Goal: Connect with others: Connect with other users

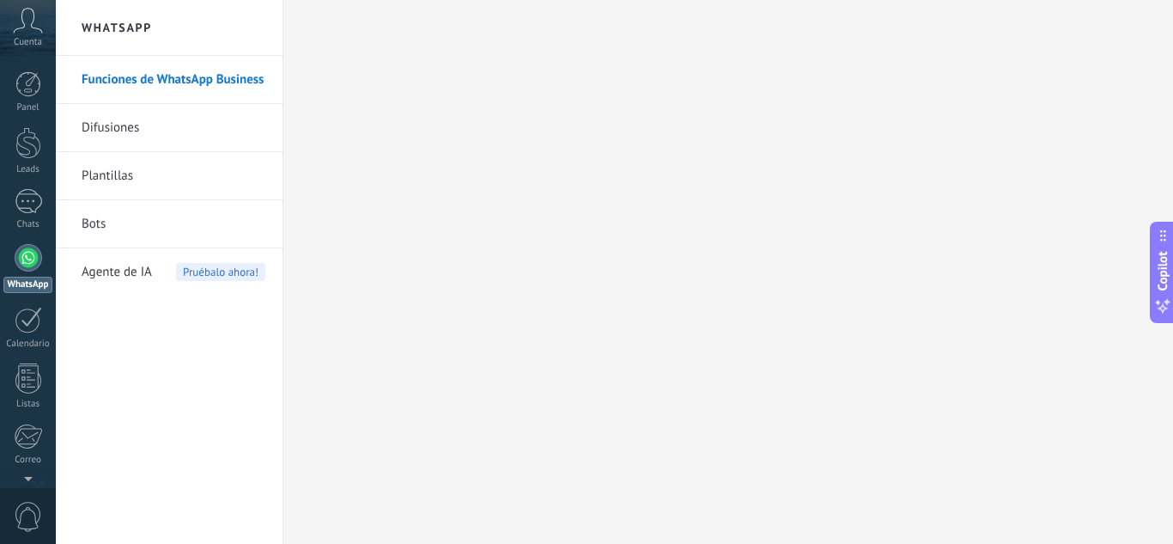
click at [29, 31] on icon at bounding box center [28, 21] width 30 height 26
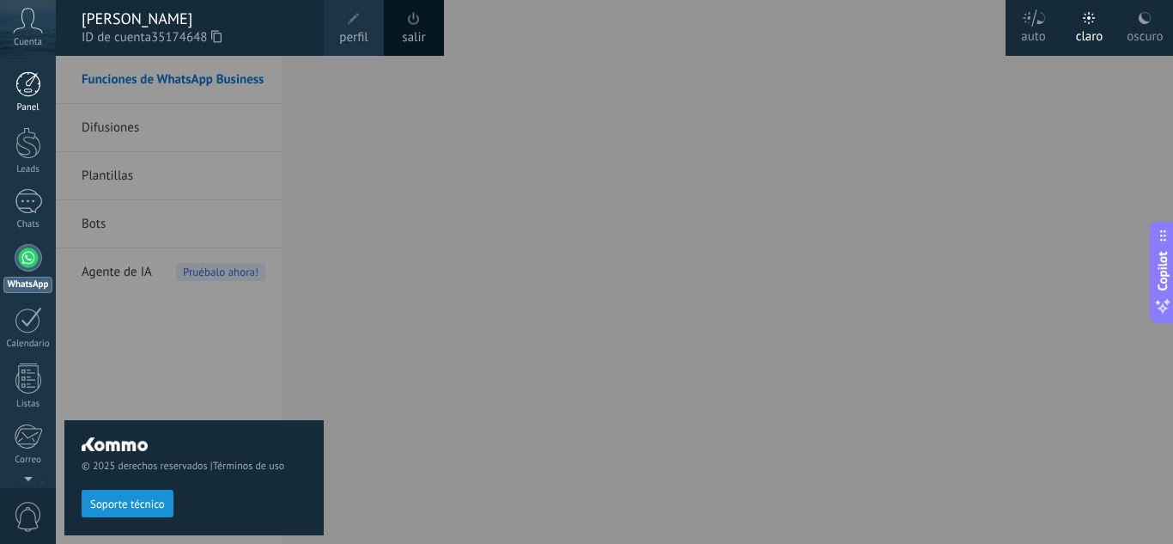
click at [33, 82] on div at bounding box center [28, 84] width 26 height 26
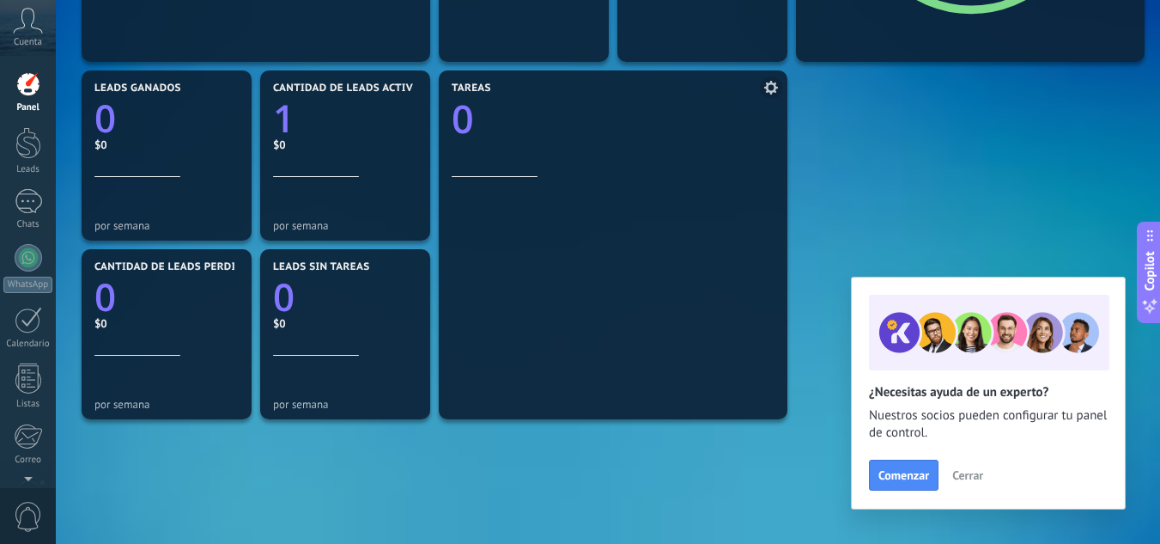
scroll to position [515, 0]
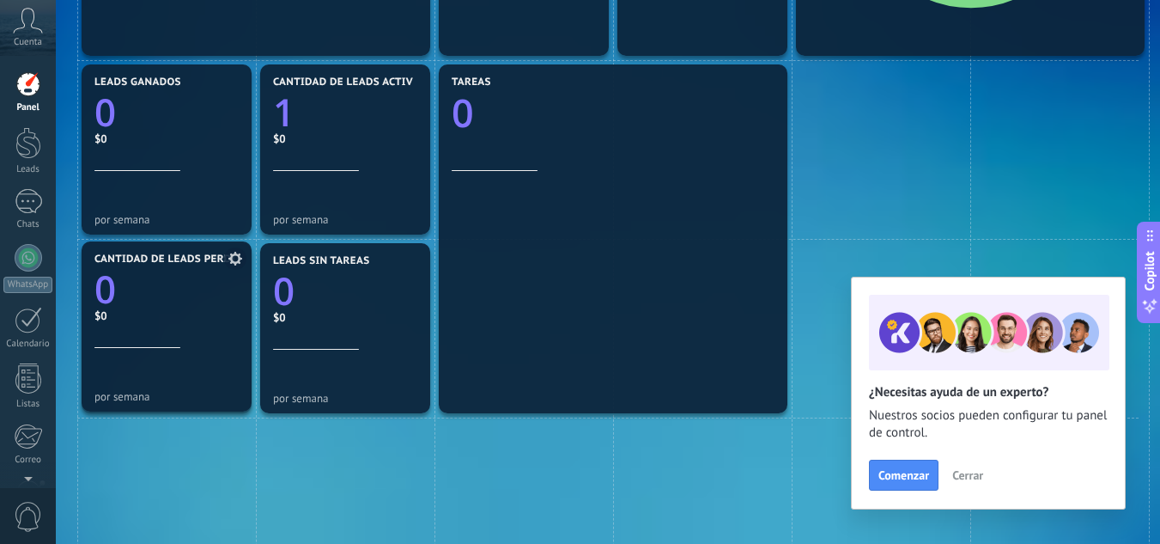
drag, startPoint x: 248, startPoint y: 328, endPoint x: 218, endPoint y: 326, distance: 30.1
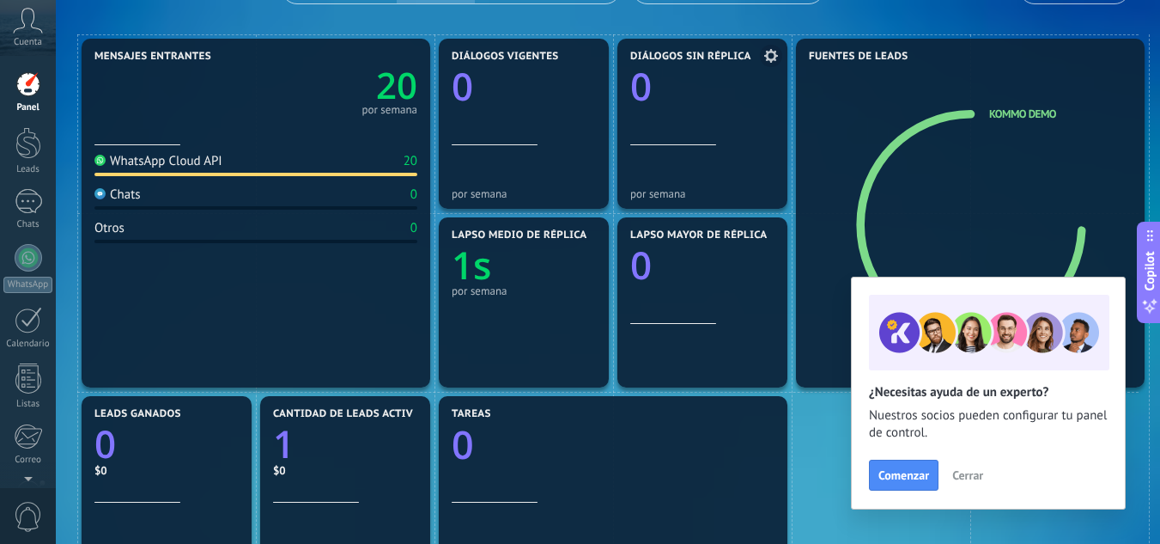
scroll to position [86, 0]
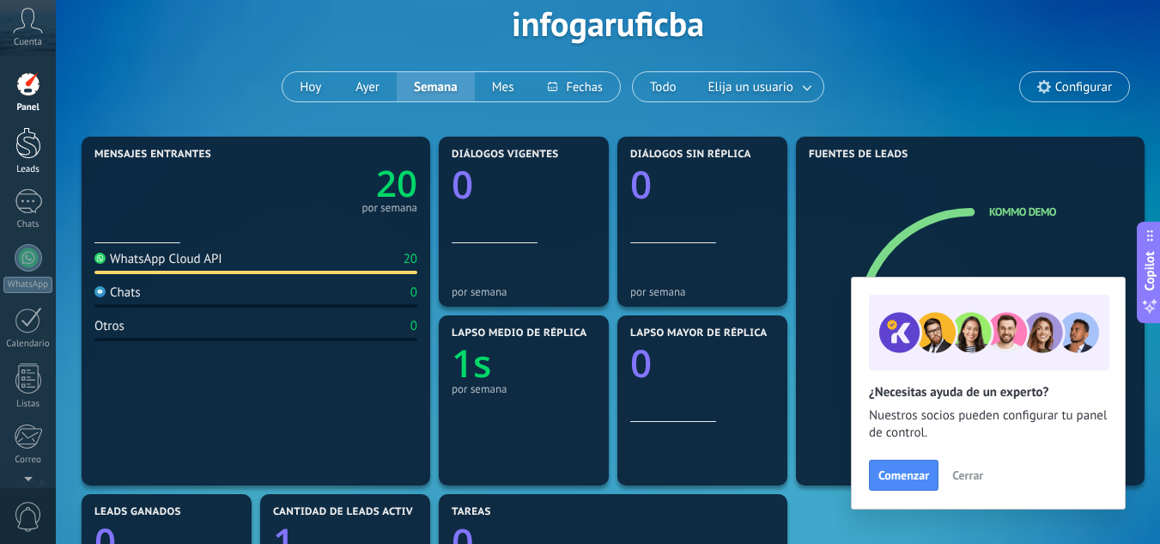
click at [27, 145] on div at bounding box center [28, 143] width 26 height 32
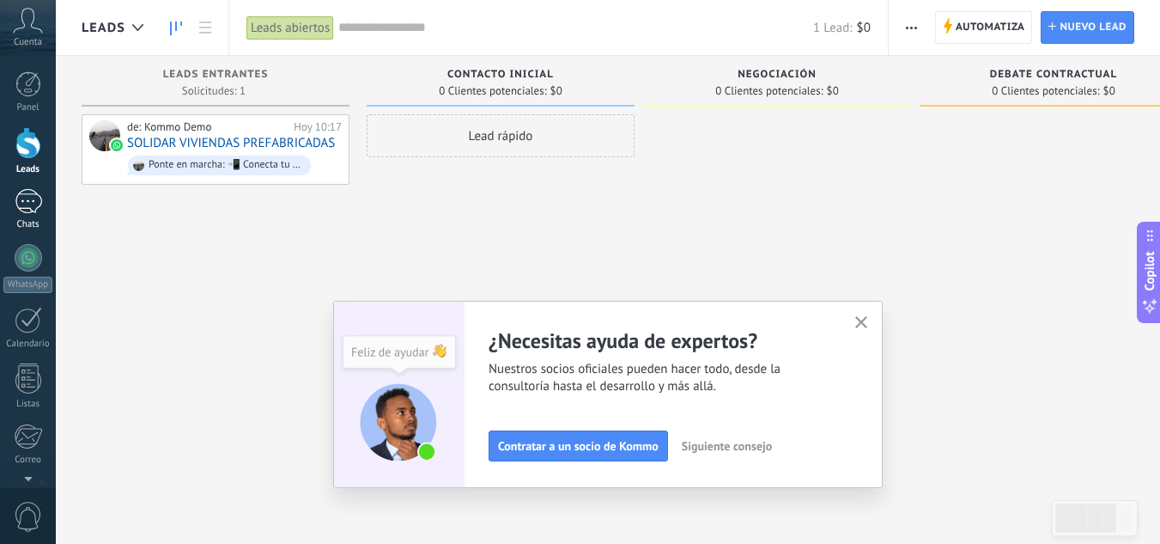
click at [23, 196] on div "1" at bounding box center [28, 201] width 27 height 25
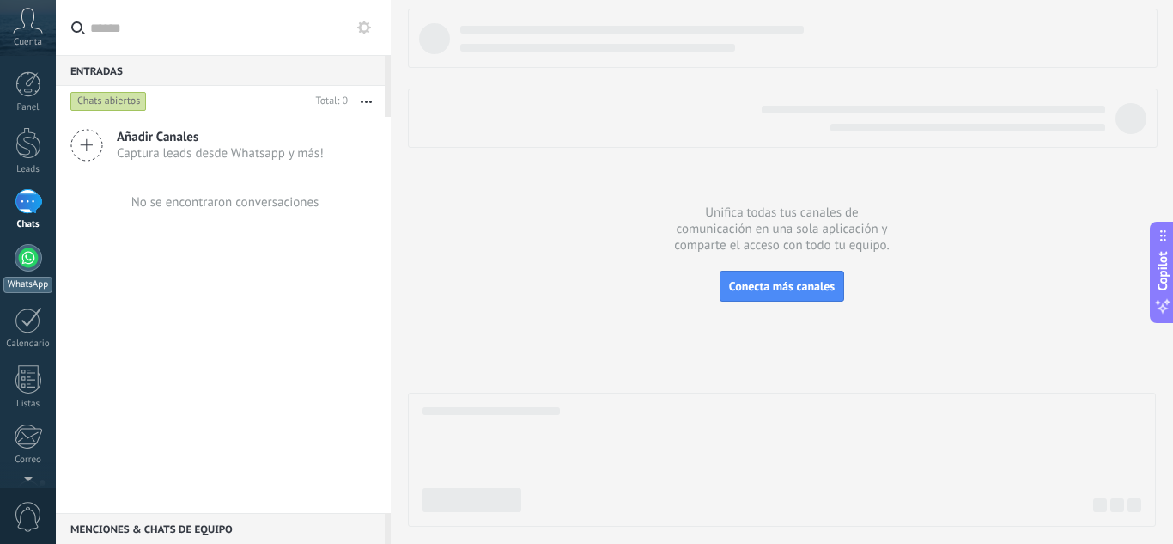
click at [31, 251] on div at bounding box center [28, 257] width 27 height 27
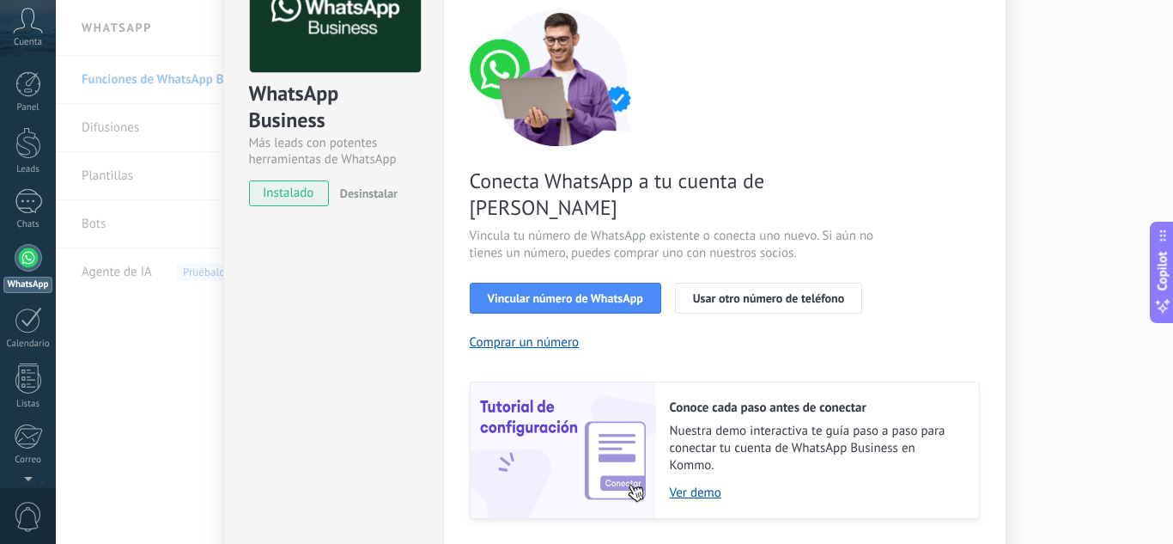
scroll to position [219, 0]
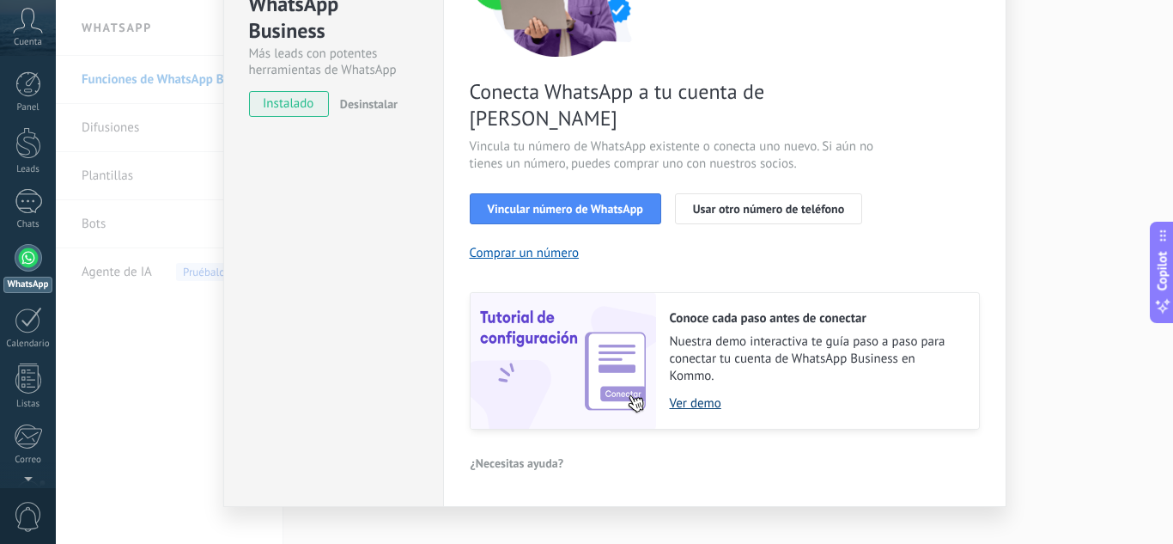
click at [692, 395] on link "Ver demo" at bounding box center [816, 403] width 292 height 16
click at [569, 203] on span "Vincular número de WhatsApp" at bounding box center [565, 209] width 155 height 12
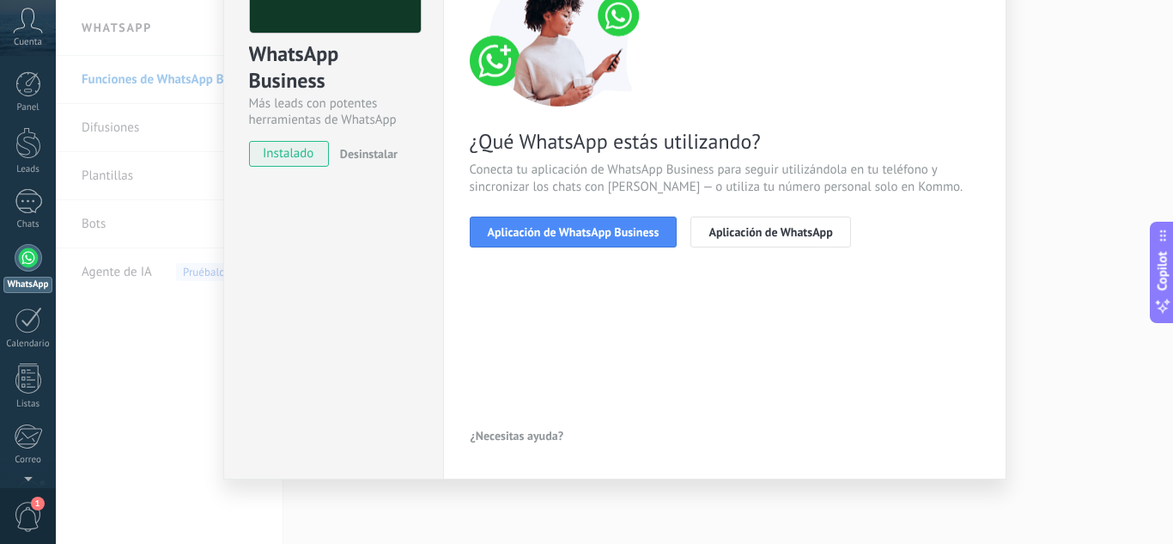
scroll to position [169, 0]
click at [610, 229] on span "Aplicación de WhatsApp Business" at bounding box center [574, 232] width 172 height 12
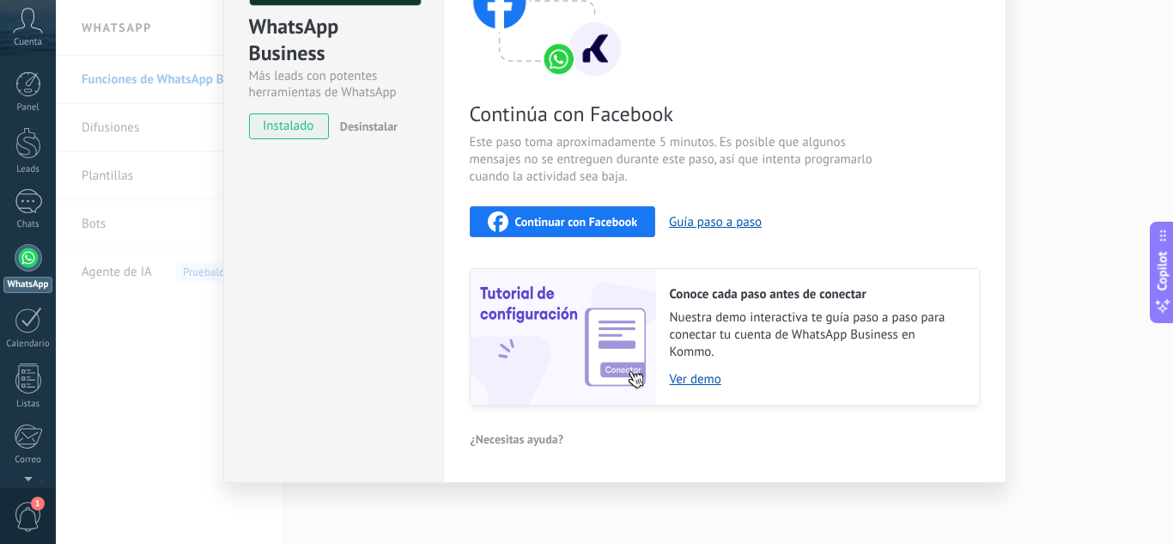
scroll to position [199, 0]
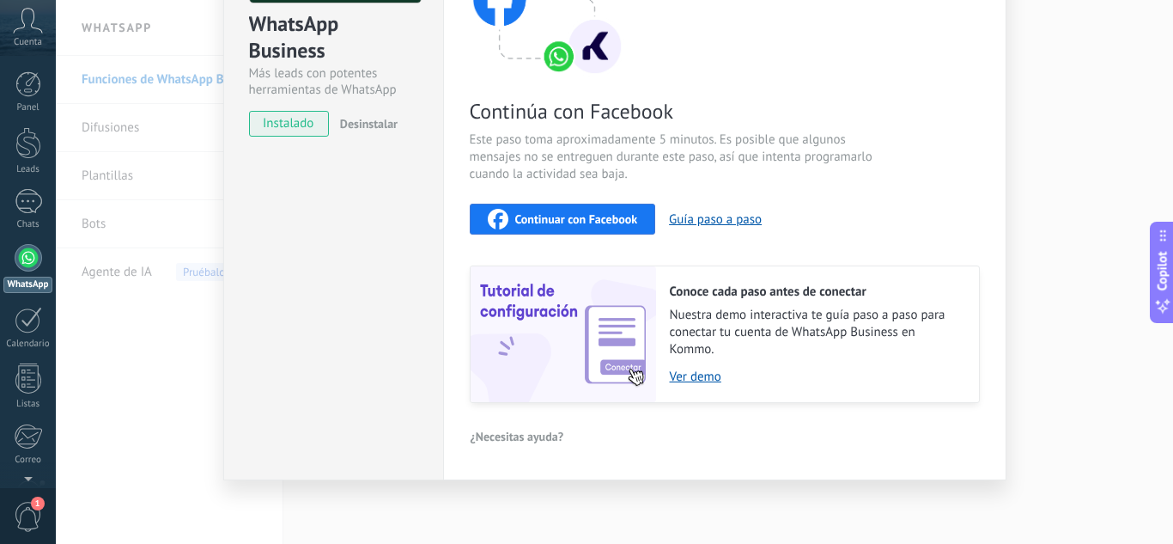
click at [591, 218] on span "Continuar con Facebook" at bounding box center [576, 219] width 123 height 12
